Goal: Check status: Check status

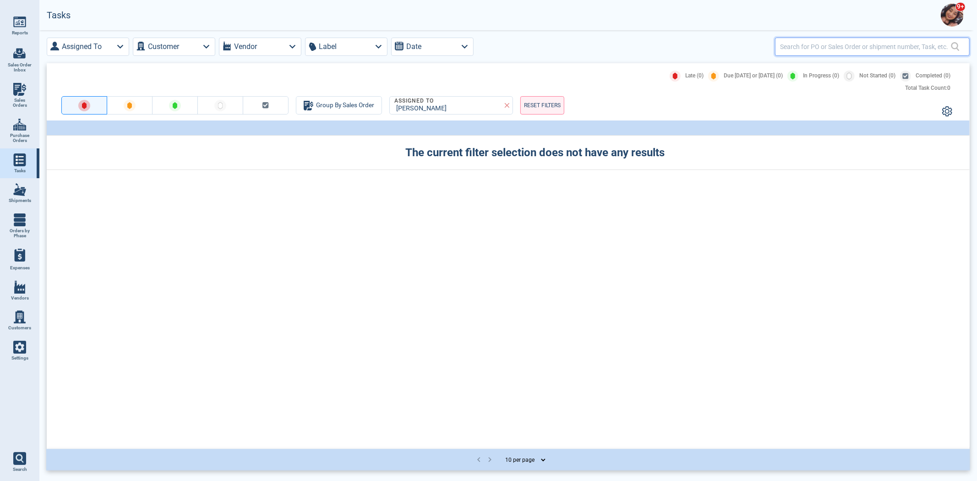
drag, startPoint x: 829, startPoint y: 50, endPoint x: 828, endPoint y: 43, distance: 7.9
click at [829, 49] on input "text" at bounding box center [865, 46] width 171 height 13
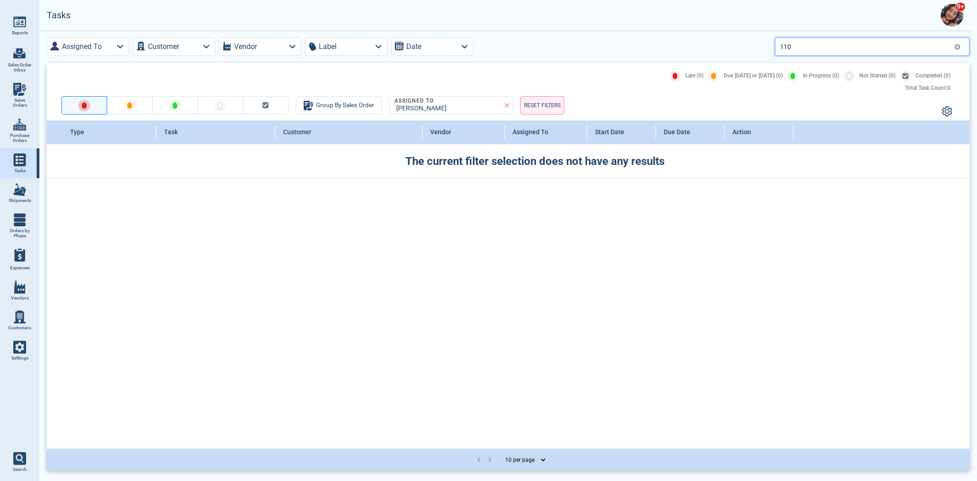
type input "110"
click at [28, 93] on link "Sales Orders" at bounding box center [19, 95] width 39 height 35
select select "50"
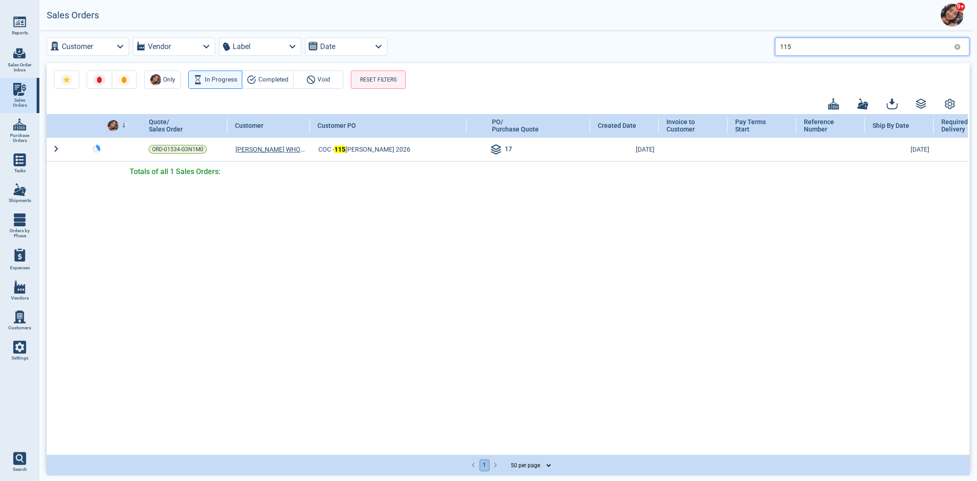
click at [817, 43] on input "115" at bounding box center [865, 46] width 170 height 13
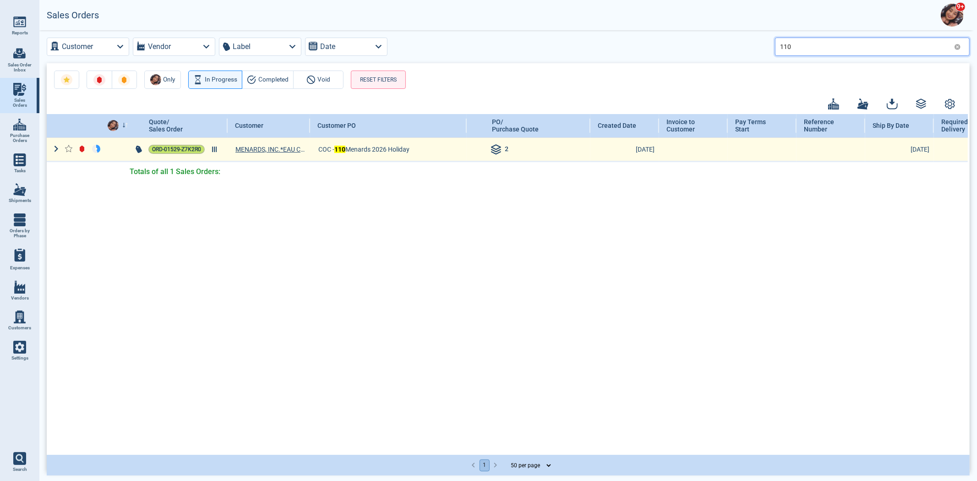
type input "110"
click at [167, 152] on span "ORD-01529-Z7K2R0" at bounding box center [176, 149] width 49 height 9
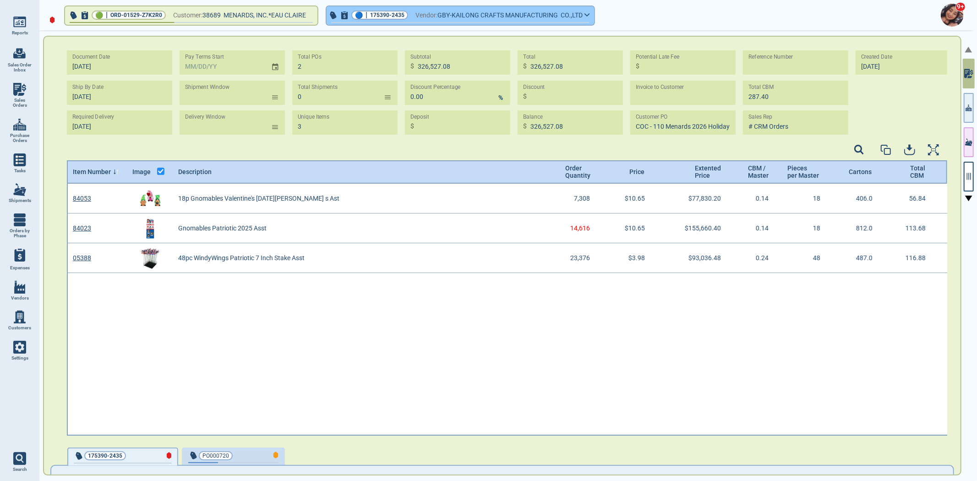
scroll to position [3, 3]
click at [423, 15] on span "Vendor:" at bounding box center [427, 15] width 22 height 11
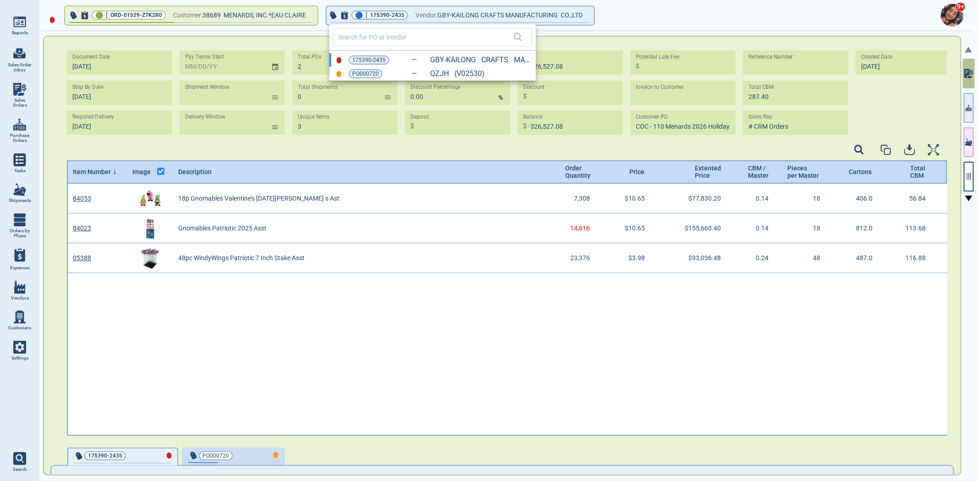
click at [969, 111] on div at bounding box center [488, 240] width 977 height 481
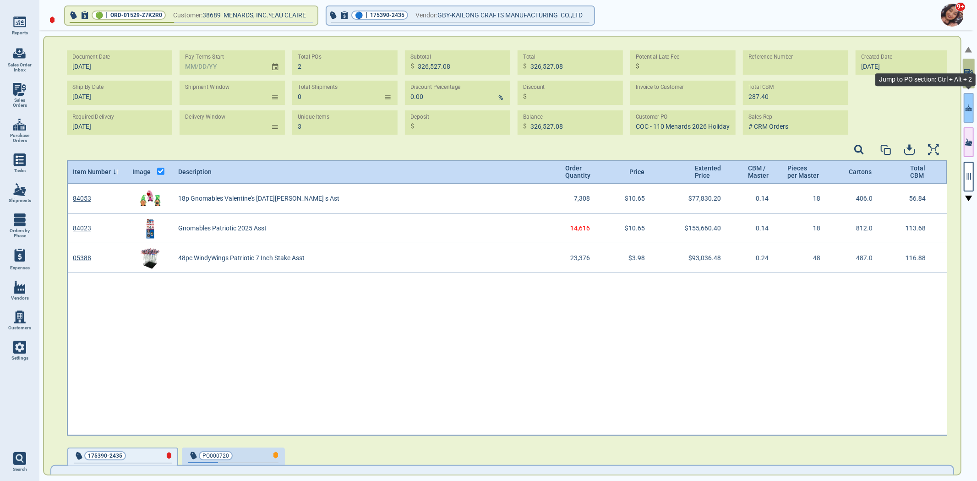
click at [966, 115] on button "button" at bounding box center [969, 108] width 10 height 30
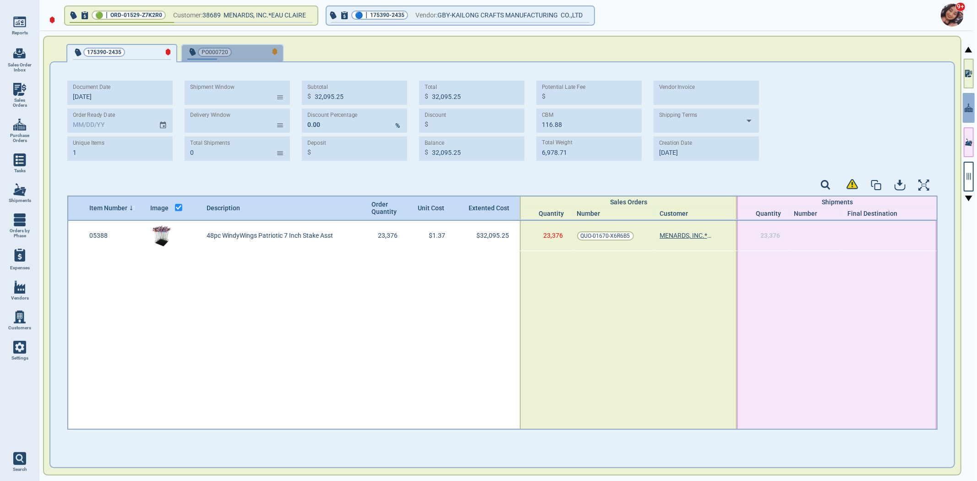
click at [227, 49] on span "PO000720" at bounding box center [217, 52] width 60 height 9
type input "27,843.48"
type input "56.84"
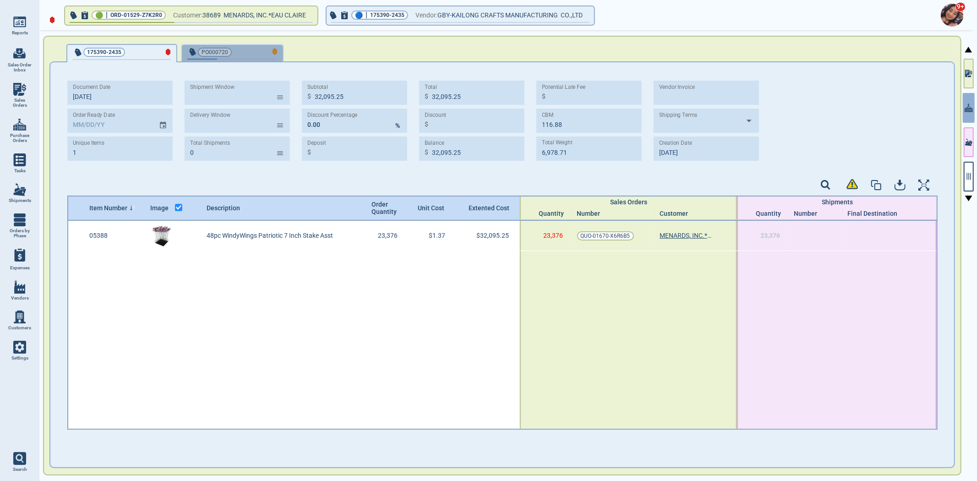
type input "0.00"
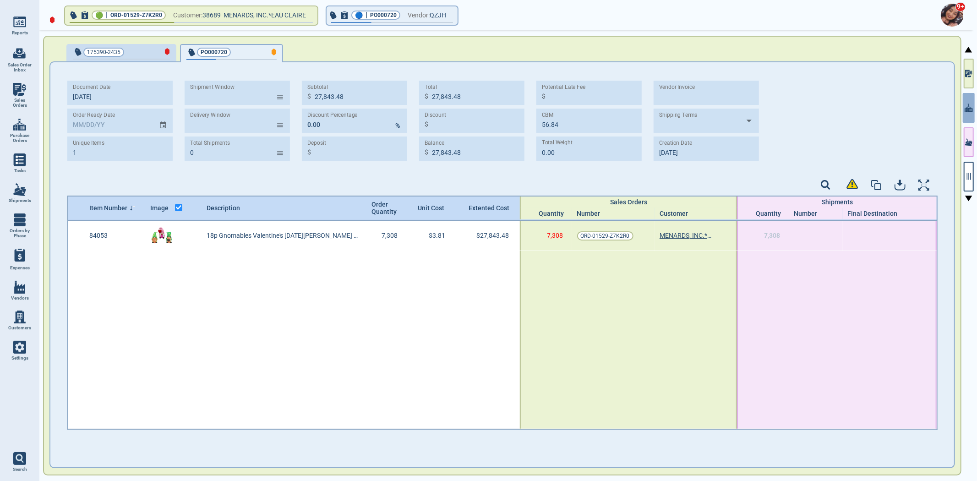
type input "[DATE]"
click at [968, 177] on icon "button" at bounding box center [969, 176] width 4 height 7
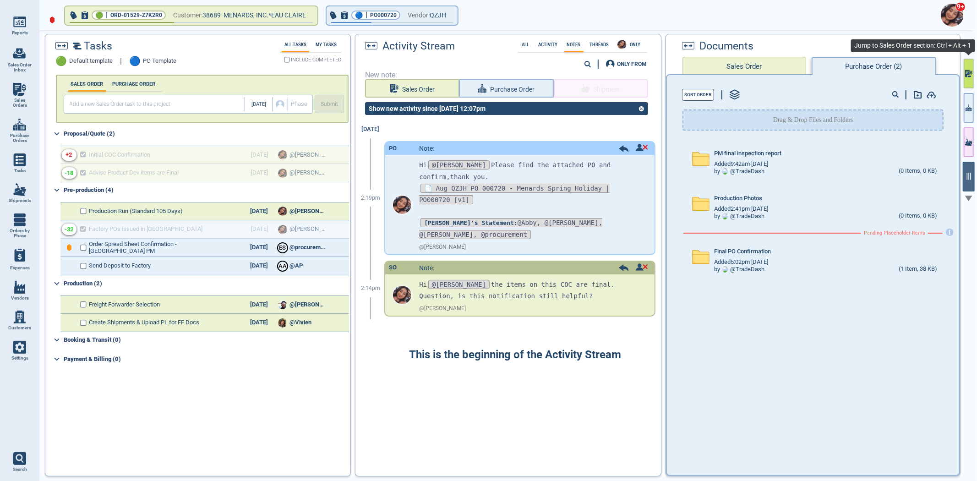
click at [967, 78] on button "button" at bounding box center [969, 74] width 10 height 30
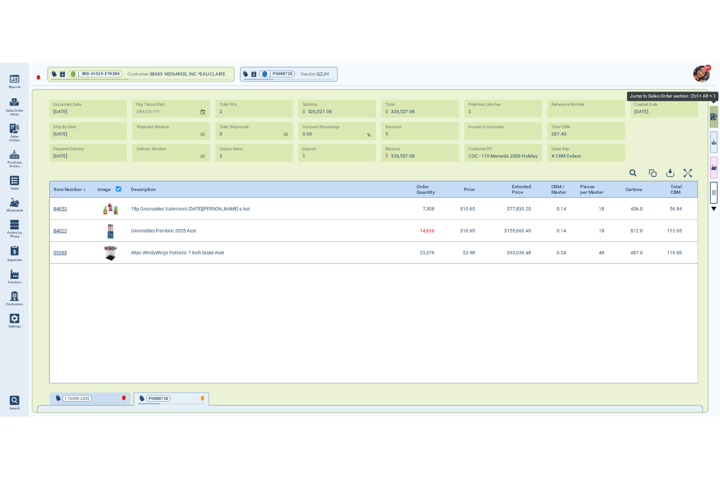
scroll to position [249, 878]
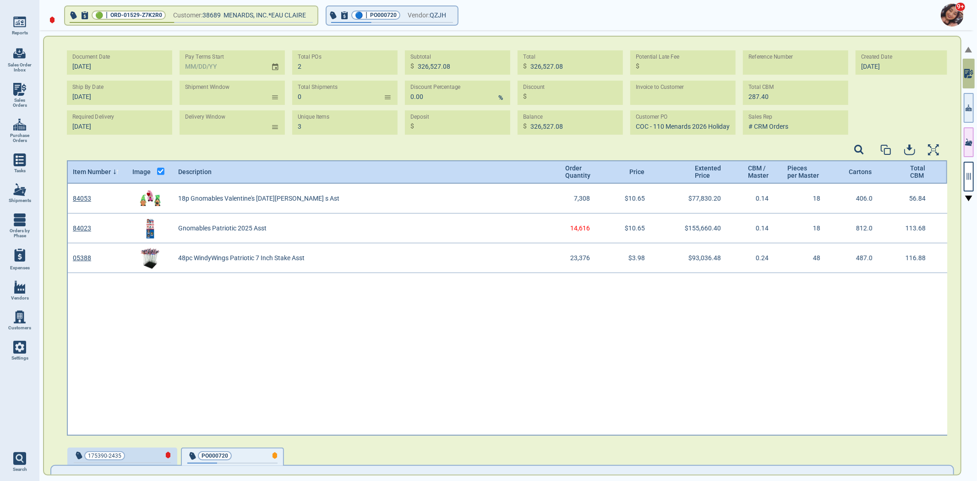
click at [23, 102] on span "Sales Orders" at bounding box center [19, 103] width 25 height 11
select select "50"
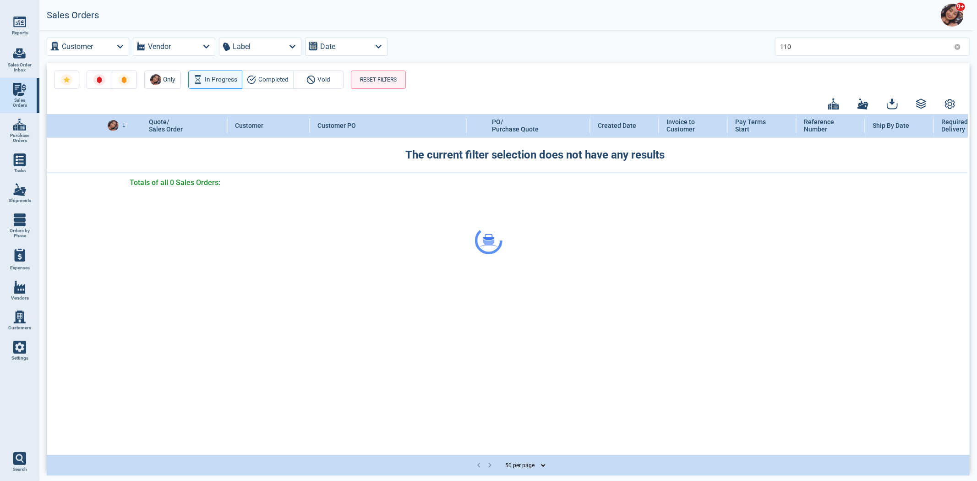
click at [826, 42] on div at bounding box center [488, 240] width 977 height 481
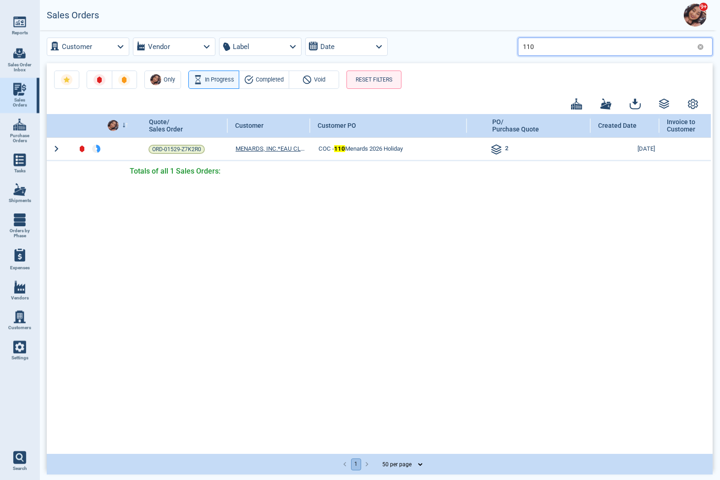
click at [560, 42] on input "110" at bounding box center [608, 46] width 170 height 13
type input "115"
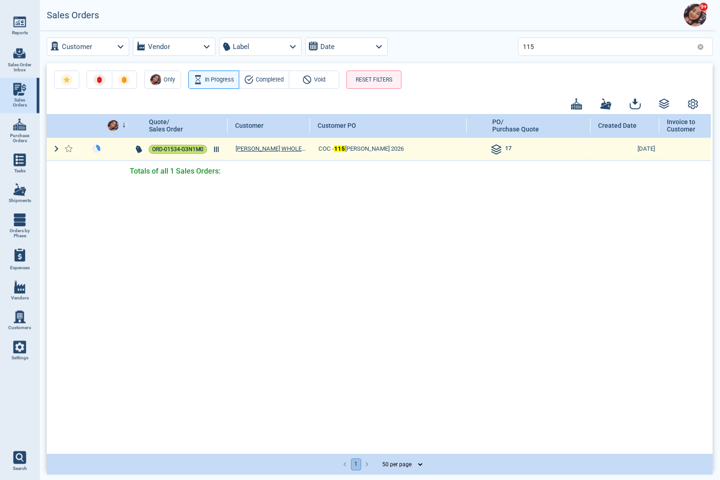
click at [161, 149] on span "ORD-01534-G3N1M0" at bounding box center [177, 149] width 51 height 9
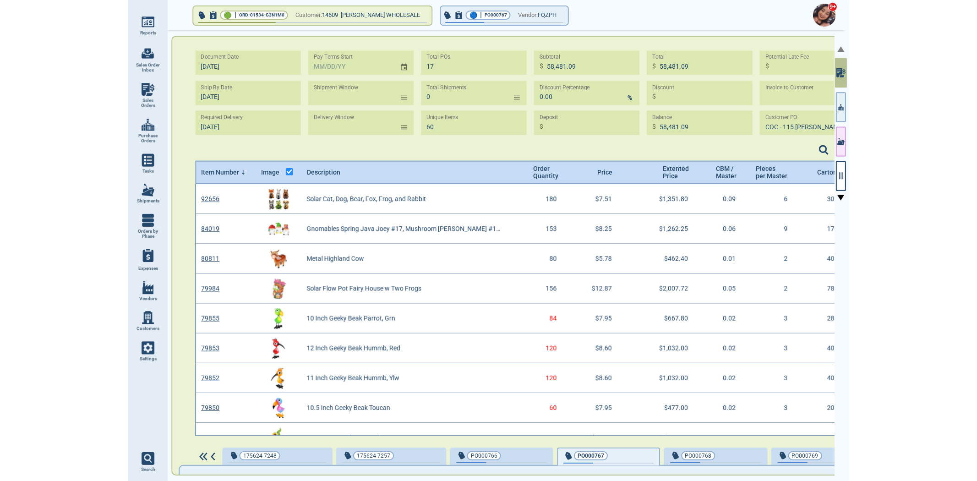
scroll to position [249, 717]
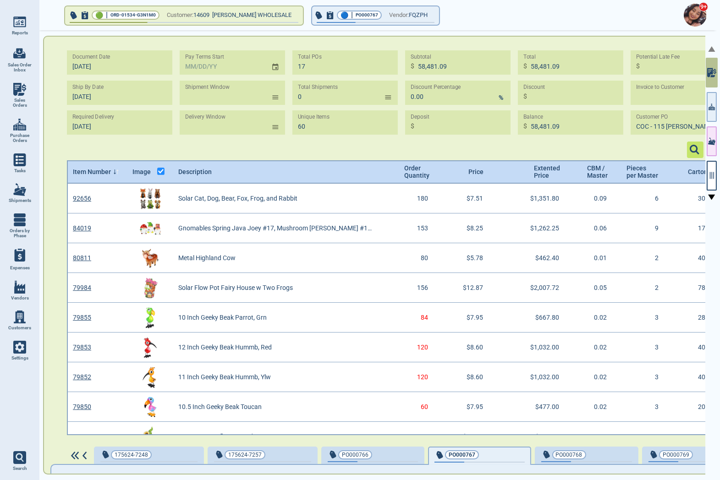
click at [698, 145] on icon at bounding box center [695, 150] width 10 height 10
click at [657, 149] on input at bounding box center [632, 150] width 140 height 12
click at [693, 147] on circle at bounding box center [694, 148] width 6 height 6
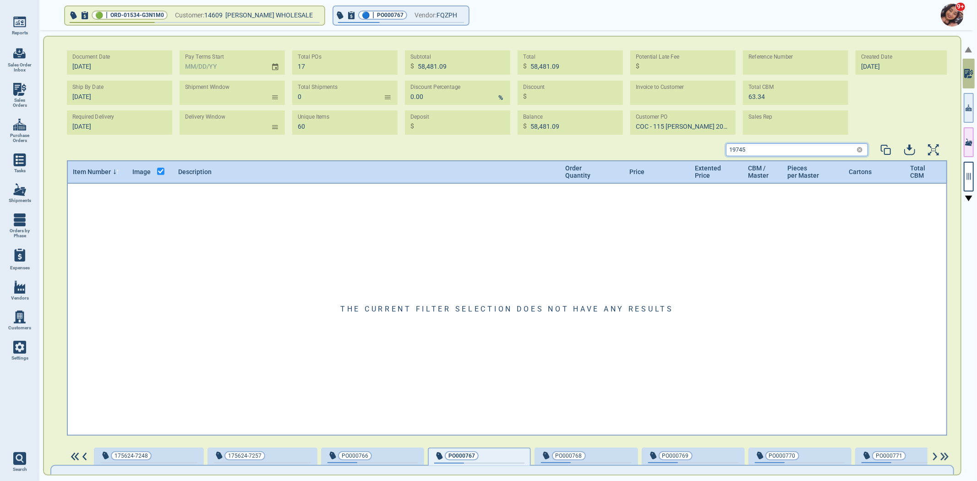
drag, startPoint x: 831, startPoint y: 148, endPoint x: 648, endPoint y: 141, distance: 183.0
click at [696, 142] on div "19745" at bounding box center [507, 151] width 881 height 19
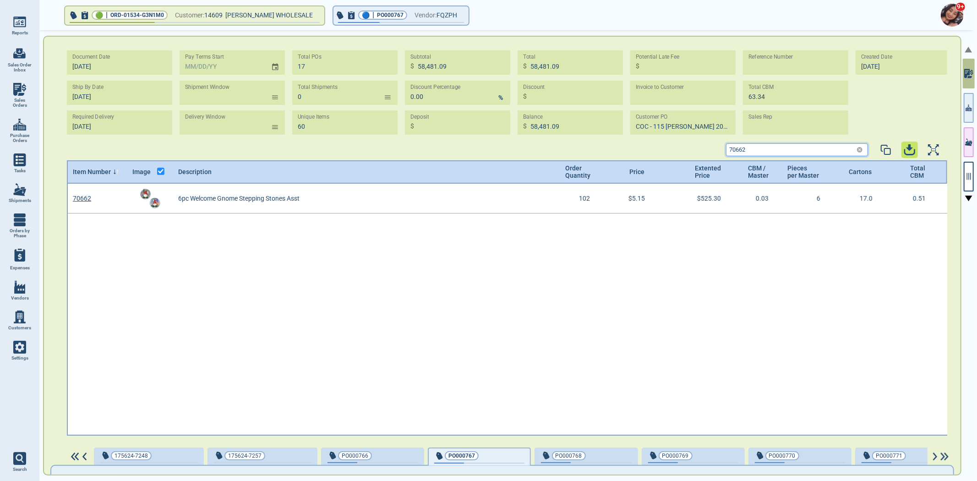
scroll to position [249, 878]
drag, startPoint x: 766, startPoint y: 149, endPoint x: 652, endPoint y: 154, distance: 113.7
click at [670, 156] on div "70662" at bounding box center [507, 151] width 881 height 19
click at [758, 146] on input "70662" at bounding box center [790, 150] width 126 height 12
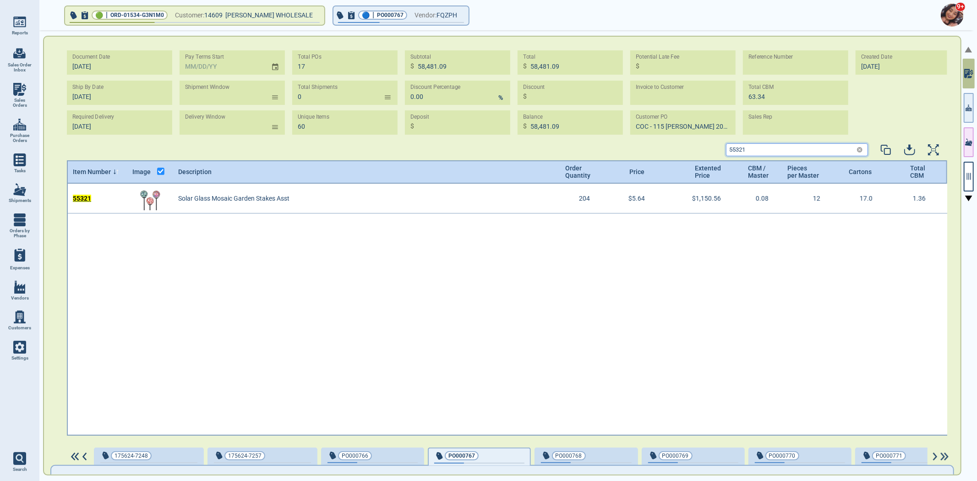
type input "55321"
type input "57"
type input "55,445.33"
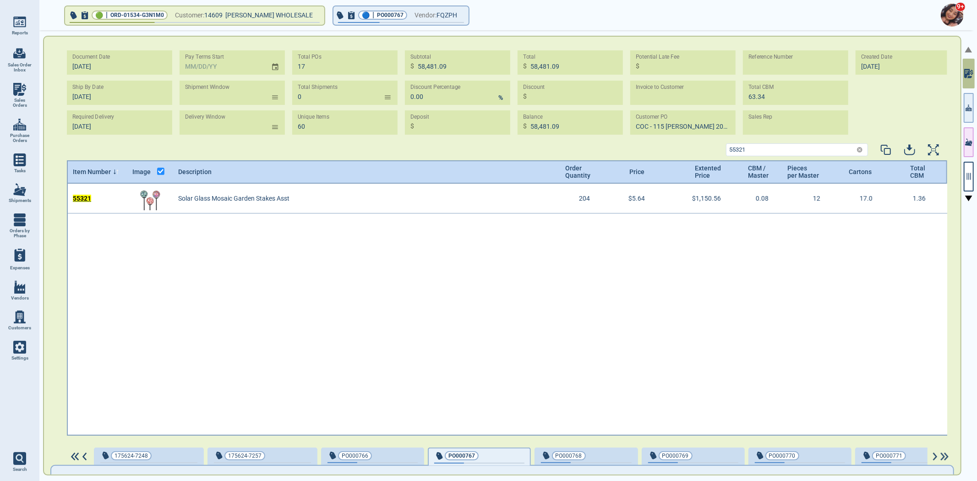
type input "60.08"
type input "9‎/15/25"
